Goal: Task Accomplishment & Management: Manage account settings

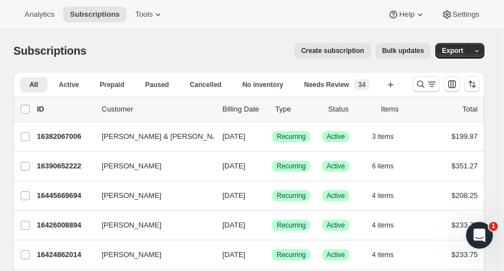
click at [422, 83] on icon "Search and filter results" at bounding box center [420, 84] width 11 height 11
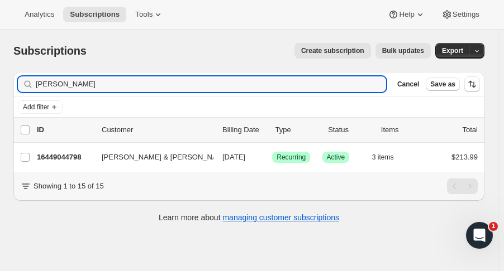
type input "[PERSON_NAME]"
click at [58, 155] on p "16449044798" at bounding box center [65, 157] width 56 height 11
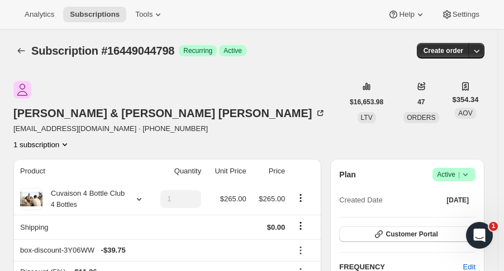
click at [480, 51] on icon "button" at bounding box center [476, 50] width 11 height 11
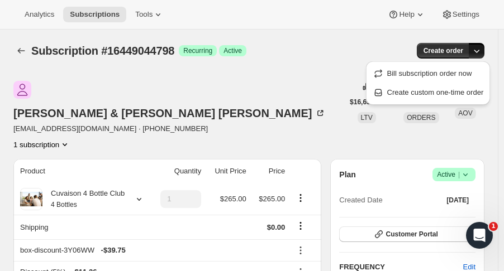
click at [447, 91] on span "Create custom one-time order" at bounding box center [435, 92] width 97 height 8
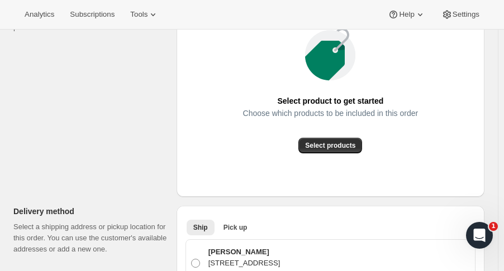
scroll to position [201, 0]
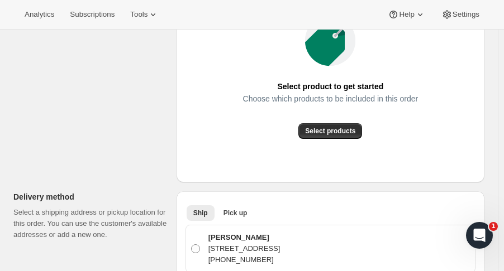
click at [347, 128] on span "Select products" at bounding box center [330, 131] width 50 height 9
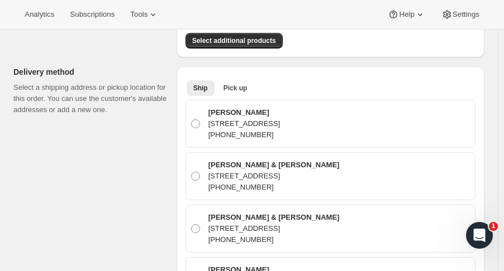
click at [199, 112] on label "Kevin Andriolo 3157 Turnberry Cir, Billings, MT, 59101-9475, United States +140…" at bounding box center [330, 124] width 280 height 38
click at [192, 119] on input "Kevin Andriolo 3157 Turnberry Cir, Billings, MT, 59101-9475, United States +140…" at bounding box center [191, 119] width 1 height 1
radio input "true"
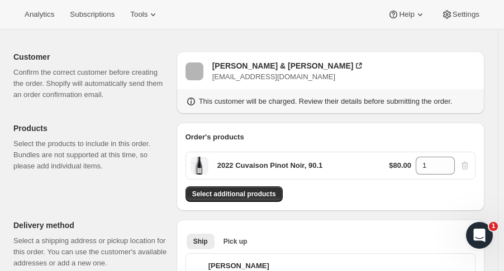
scroll to position [58, 0]
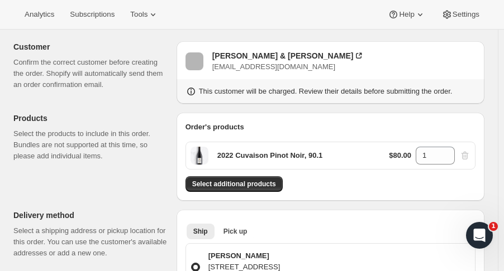
click at [260, 183] on span "Select additional products" at bounding box center [234, 184] width 84 height 9
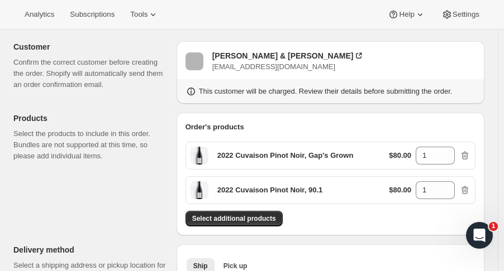
click at [264, 213] on button "Select additional products" at bounding box center [233, 219] width 97 height 16
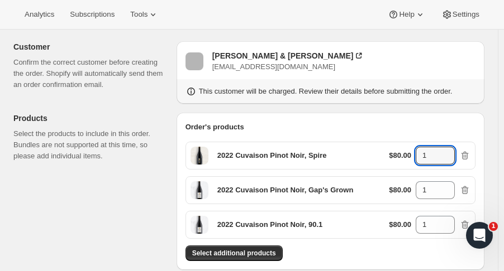
click at [452, 151] on icon at bounding box center [446, 152] width 11 height 11
type input "4"
click at [452, 184] on icon at bounding box center [446, 186] width 11 height 11
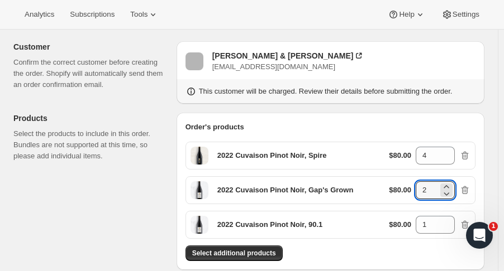
click at [452, 184] on icon at bounding box center [446, 186] width 11 height 11
type input "4"
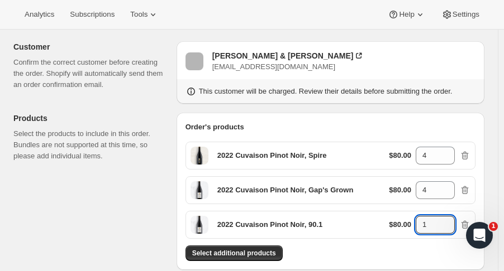
click at [452, 221] on icon at bounding box center [446, 221] width 11 height 11
type input "4"
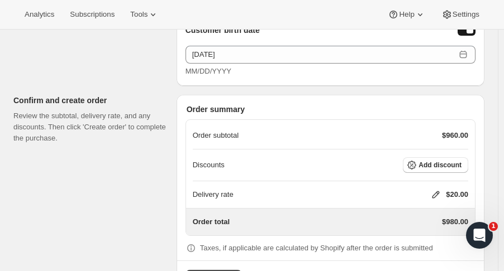
scroll to position [990, 0]
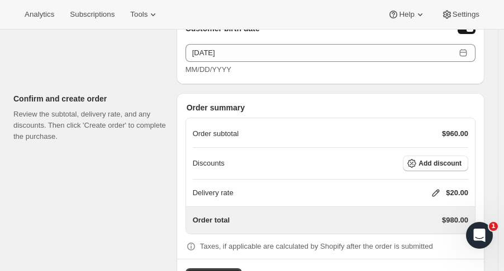
click at [468, 163] on button "Add discount" at bounding box center [435, 164] width 65 height 16
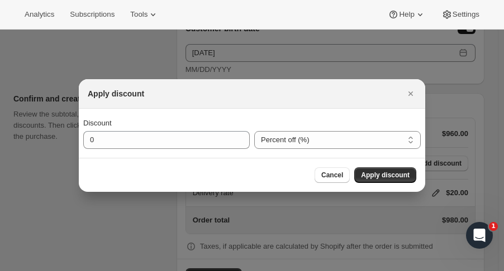
click at [298, 144] on select "Percent off (%) Amount off ($)" at bounding box center [337, 140] width 166 height 18
click at [254, 131] on select "Percent off (%) Amount off ($)" at bounding box center [337, 140] width 166 height 18
click at [298, 148] on select "Percent off (%) Amount off ($)" at bounding box center [337, 140] width 166 height 18
select select "fixedAmount"
click at [254, 131] on select "Percent off (%) Amount off ($)" at bounding box center [337, 140] width 166 height 18
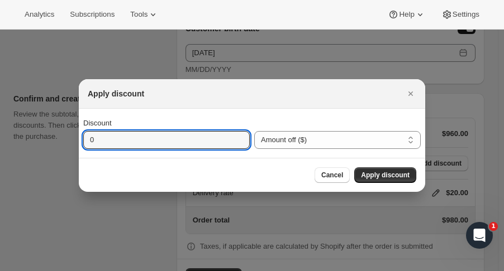
click at [155, 139] on input "0" at bounding box center [158, 140] width 150 height 18
type input "385"
click at [381, 180] on button "Apply discount" at bounding box center [385, 176] width 62 height 16
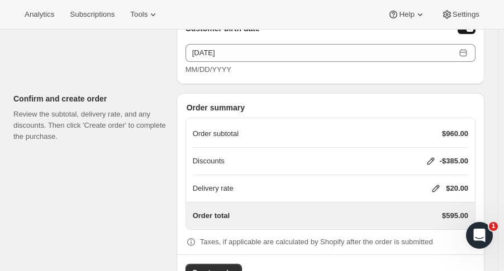
click at [441, 185] on icon at bounding box center [435, 188] width 11 height 11
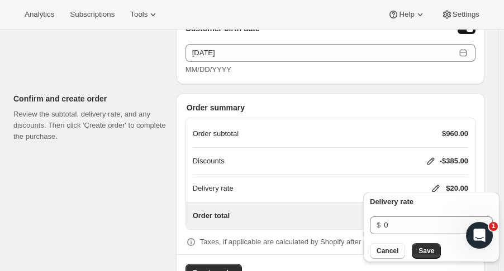
click at [426, 256] on button "Save" at bounding box center [426, 251] width 29 height 16
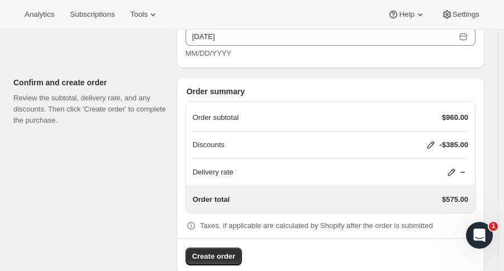
scroll to position [1022, 0]
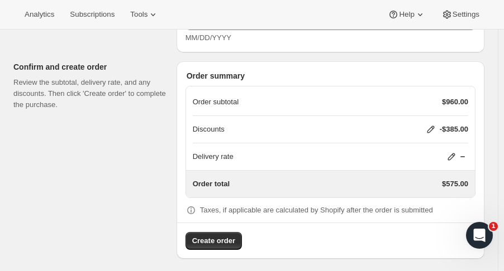
click at [227, 240] on span "Create order" at bounding box center [213, 241] width 43 height 11
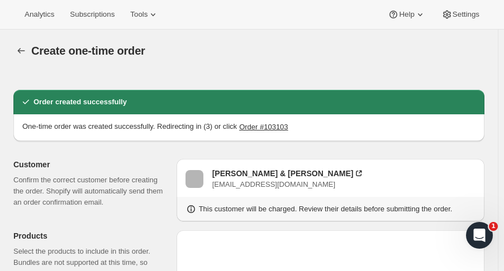
radio input "true"
click at [17, 52] on icon "button" at bounding box center [21, 50] width 11 height 11
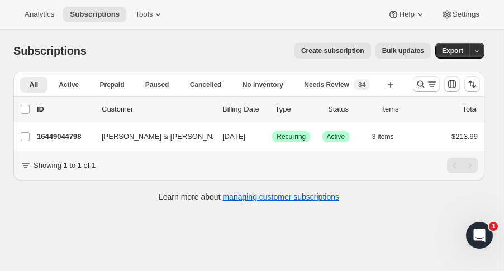
click at [420, 89] on button "Search and filter results" at bounding box center [426, 84] width 27 height 16
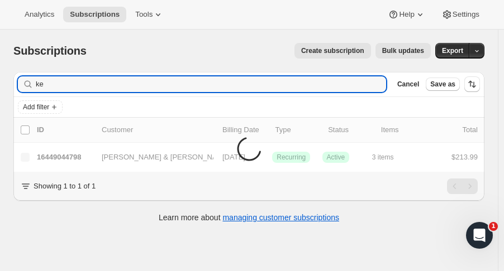
type input "k"
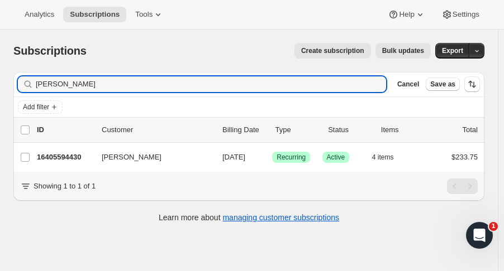
type input "[PERSON_NAME]"
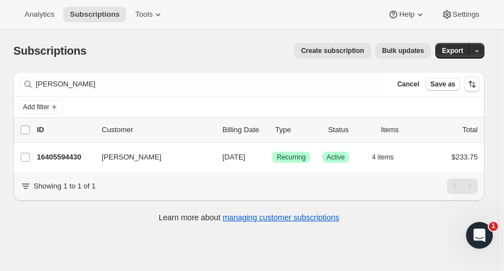
click at [66, 162] on p "16405594430" at bounding box center [65, 157] width 56 height 11
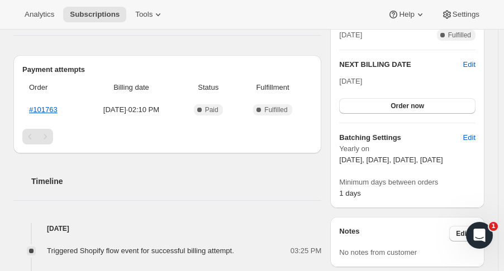
scroll to position [268, 0]
click at [472, 64] on span "Edit" at bounding box center [469, 65] width 12 height 11
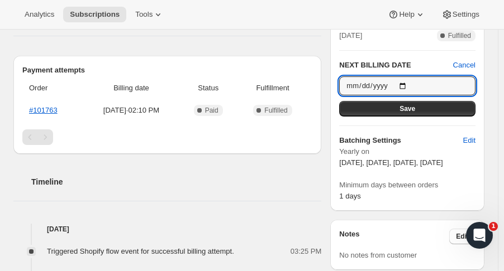
click at [414, 84] on input "[DATE]" at bounding box center [407, 85] width 136 height 19
click at [410, 82] on input "[DATE]" at bounding box center [407, 85] width 136 height 19
type input "[DATE]"
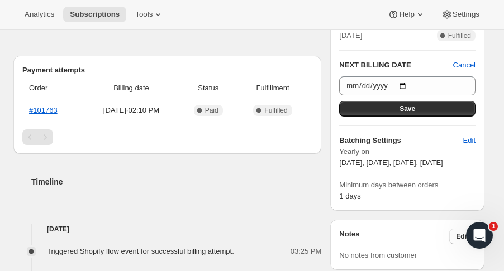
click at [429, 112] on button "Save" at bounding box center [407, 109] width 136 height 16
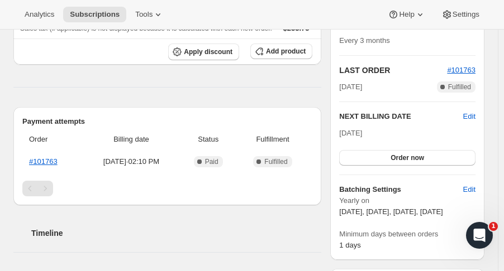
scroll to position [0, 0]
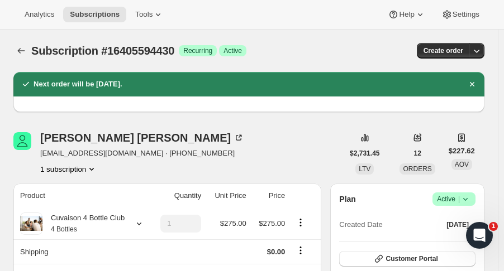
click at [17, 51] on icon "Subscriptions" at bounding box center [21, 50] width 11 height 11
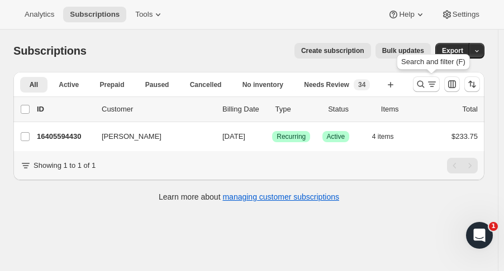
click at [422, 87] on icon "Search and filter results" at bounding box center [420, 84] width 11 height 11
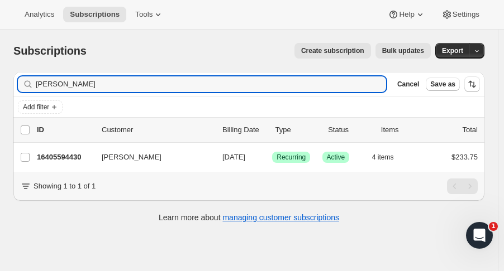
drag, startPoint x: 87, startPoint y: 82, endPoint x: -26, endPoint y: 84, distance: 112.3
click at [0, 84] on html "Analytics Subscriptions Tools Help Settings Skip to content Subscriptions. This…" at bounding box center [252, 135] width 504 height 271
type input "[PERSON_NAME] [PERSON_NAME]"
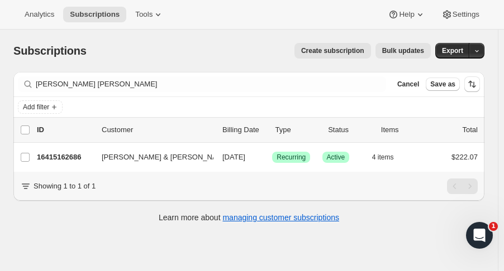
click at [64, 165] on div "[PERSON_NAME] & [PERSON_NAME] 16415162686 [PERSON_NAME] & [PERSON_NAME] [DATE] …" at bounding box center [248, 157] width 471 height 29
click at [60, 155] on p "16415162686" at bounding box center [65, 157] width 56 height 11
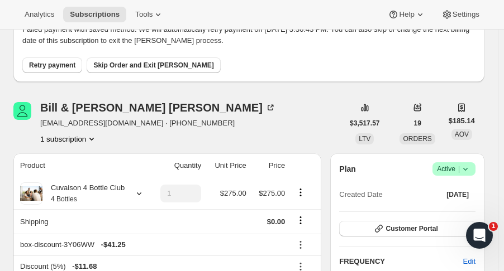
scroll to position [82, 0]
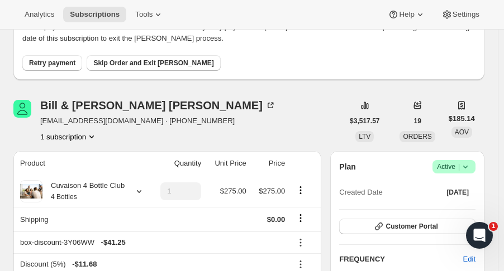
click at [471, 167] on icon at bounding box center [465, 166] width 11 height 11
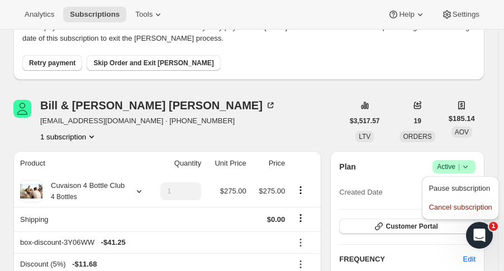
click at [466, 212] on span "Cancel subscription" at bounding box center [459, 207] width 63 height 8
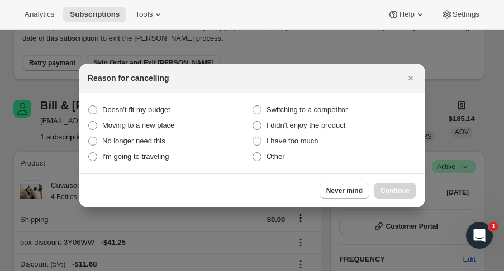
click at [169, 112] on span "Doesn't fit my budget" at bounding box center [136, 110] width 68 height 8
click at [89, 106] on budget "Doesn't fit my budget" at bounding box center [88, 106] width 1 height 1
radio budget "true"
click at [395, 190] on span "Continue" at bounding box center [394, 190] width 29 height 9
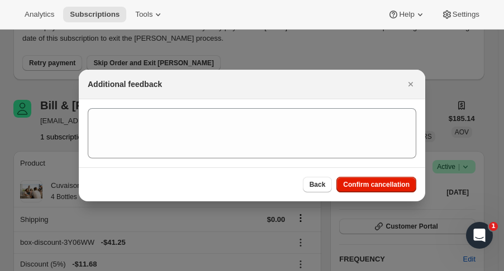
click at [398, 189] on span "Confirm cancellation" at bounding box center [376, 184] width 66 height 9
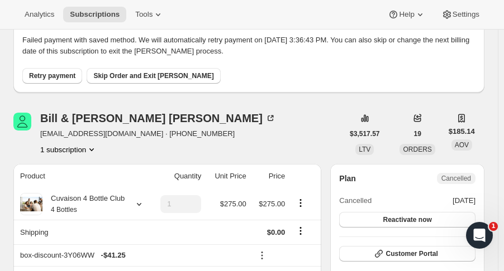
scroll to position [137, 0]
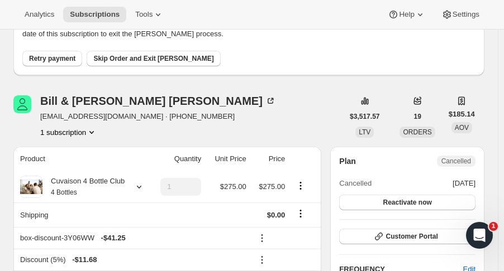
click at [470, 165] on span "Cancelled" at bounding box center [456, 161] width 39 height 11
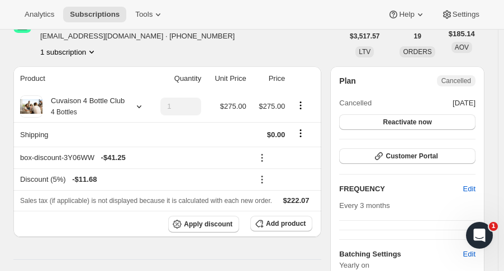
scroll to position [235, 0]
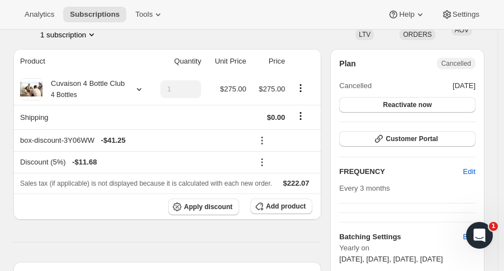
click at [456, 106] on button "Reactivate now" at bounding box center [407, 105] width 136 height 16
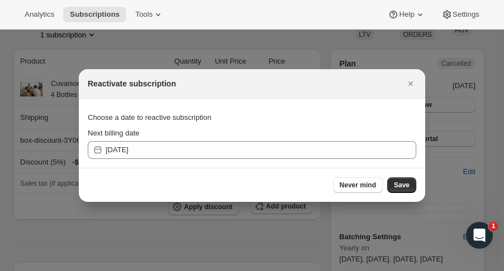
click at [407, 187] on span "Save" at bounding box center [402, 185] width 16 height 9
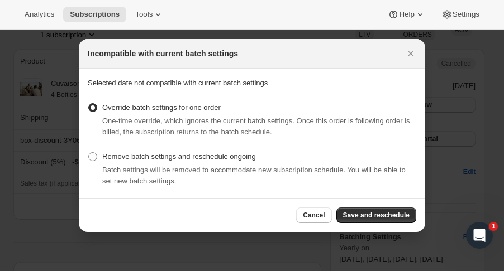
click at [400, 217] on span "Save and reschedule" at bounding box center [376, 215] width 66 height 9
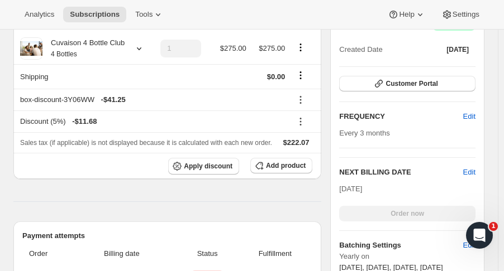
scroll to position [332, 0]
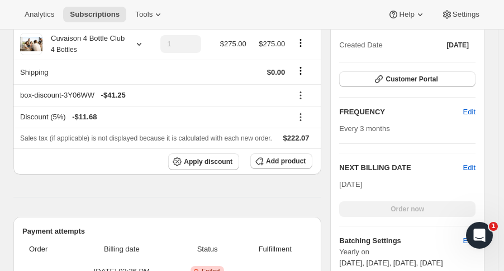
click at [475, 169] on span "Edit" at bounding box center [469, 167] width 12 height 11
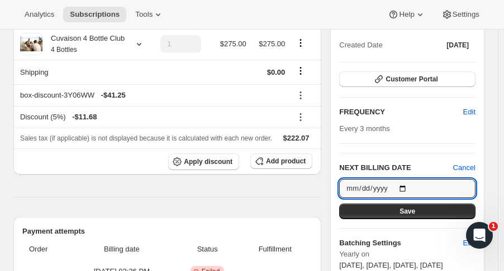
click at [410, 191] on input "[DATE]" at bounding box center [407, 188] width 136 height 19
type input "[DATE]"
click at [430, 214] on button "Save" at bounding box center [407, 212] width 136 height 16
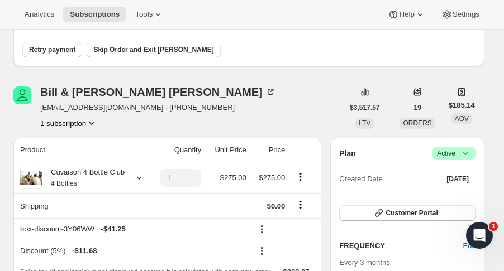
scroll to position [249, 0]
click at [302, 179] on icon "Product actions" at bounding box center [301, 180] width 2 height 2
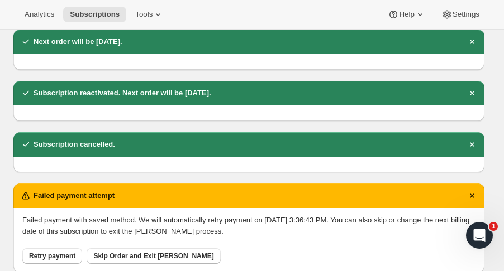
scroll to position [0, 0]
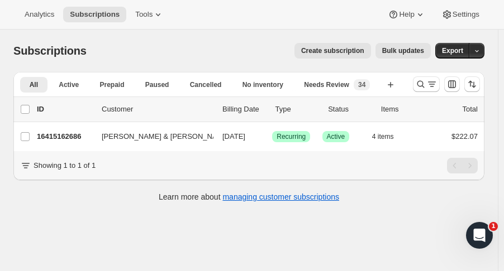
click at [424, 90] on button "Search and filter results" at bounding box center [426, 84] width 27 height 16
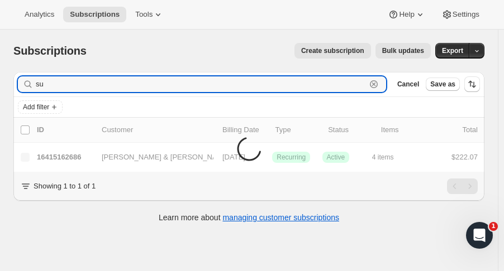
type input "s"
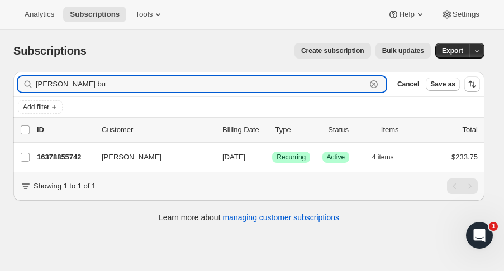
type input "[PERSON_NAME] bu"
click at [71, 159] on p "16378855742" at bounding box center [65, 157] width 56 height 11
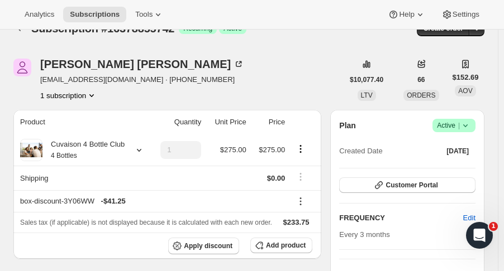
scroll to position [25, 0]
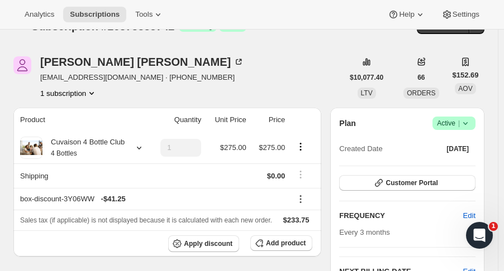
click at [137, 148] on icon at bounding box center [139, 148] width 4 height 3
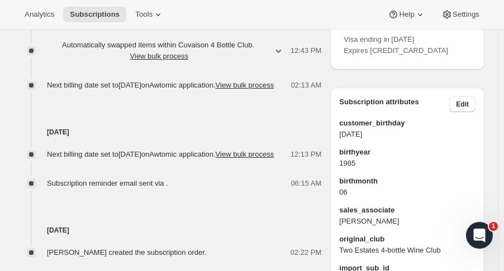
scroll to position [633, 0]
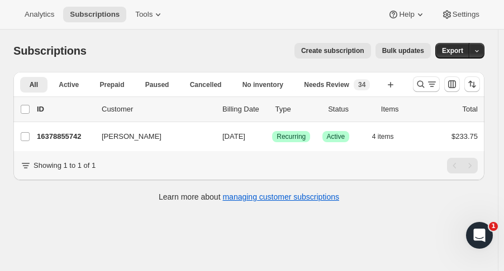
click at [424, 84] on icon "Search and filter results" at bounding box center [420, 84] width 11 height 11
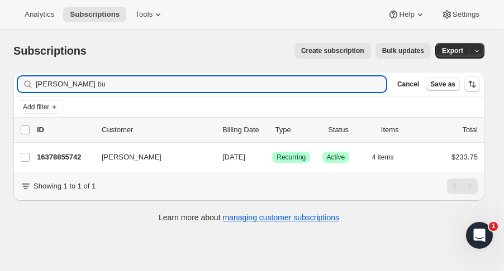
drag, startPoint x: 36, startPoint y: 81, endPoint x: -69, endPoint y: 85, distance: 105.6
click at [0, 85] on html "Analytics Subscriptions Tools Help Settings Skip to content Subscriptions. This…" at bounding box center [252, 135] width 504 height 271
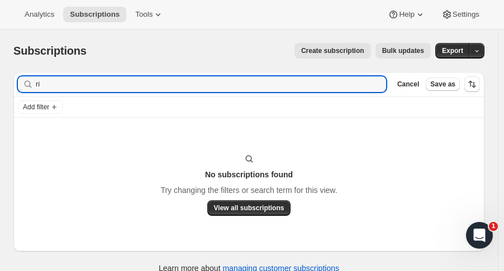
type input "r"
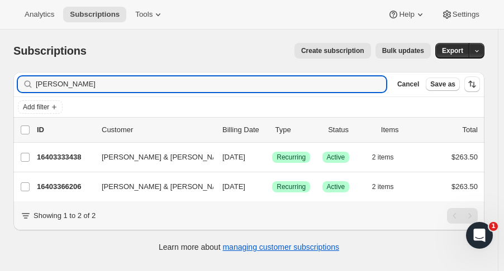
type input "[PERSON_NAME]"
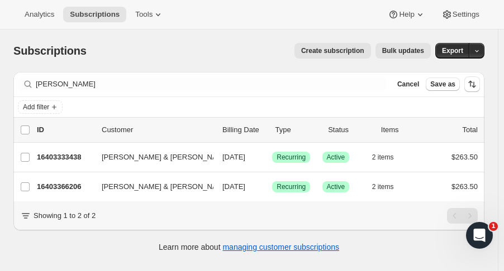
click at [79, 155] on p "16403333438" at bounding box center [65, 157] width 56 height 11
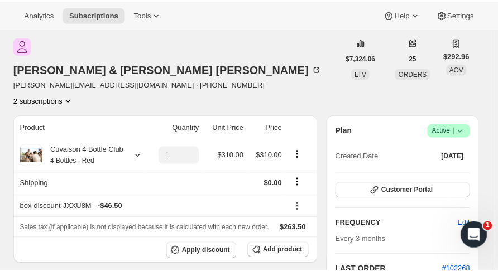
scroll to position [39, 0]
